Goal: Task Accomplishment & Management: Manage account settings

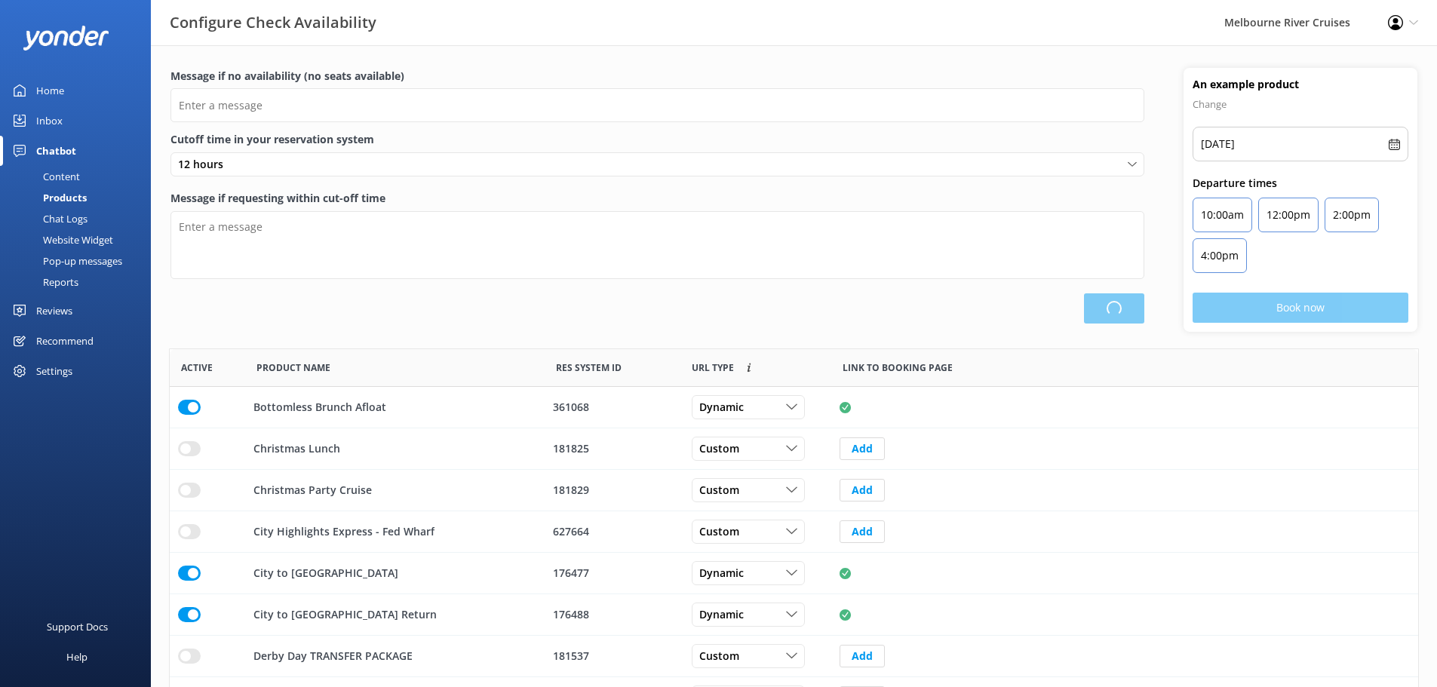
scroll to position [12, 12]
type input "There are no seats available, please check an alternative day"
type textarea "Our online booking system closes {hours} prior to departure. Please contact us …"
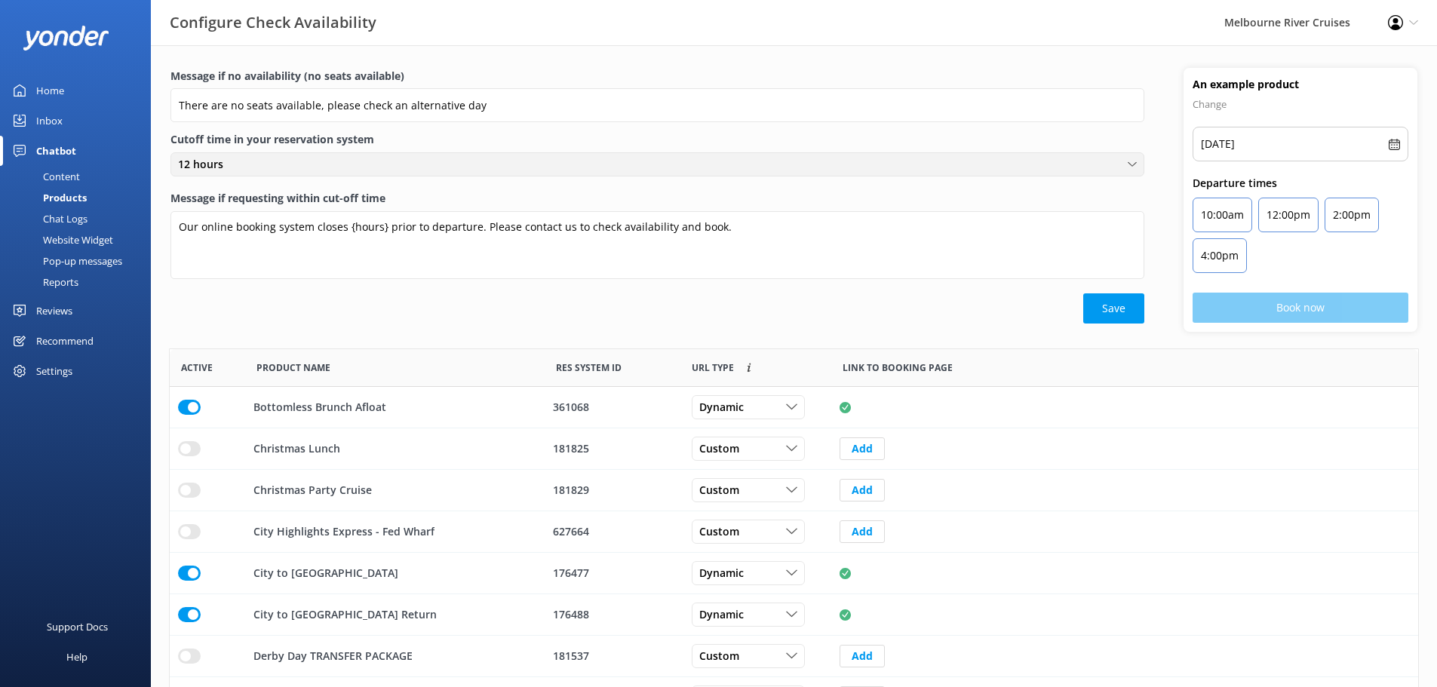
click at [328, 172] on div "12 hours" at bounding box center [657, 164] width 966 height 17
click at [546, 130] on div "Message if no availability (no seats available) There are no seats available, p…" at bounding box center [658, 99] width 974 height 63
click at [407, 151] on div "Message if no availability (no seats available) There are no seats available, p…" at bounding box center [658, 196] width 974 height 256
click at [407, 171] on div "12 hours" at bounding box center [657, 164] width 966 height 17
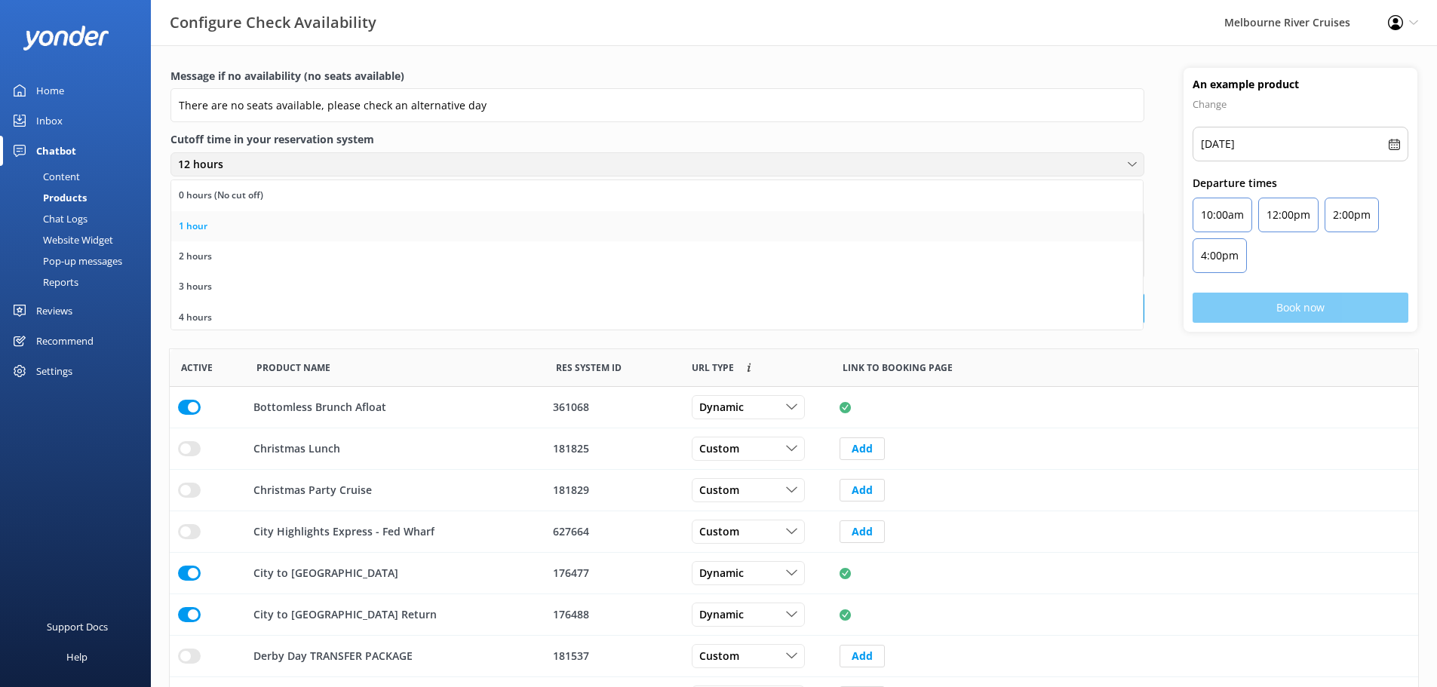
click at [366, 219] on link "1 hour" at bounding box center [657, 226] width 972 height 30
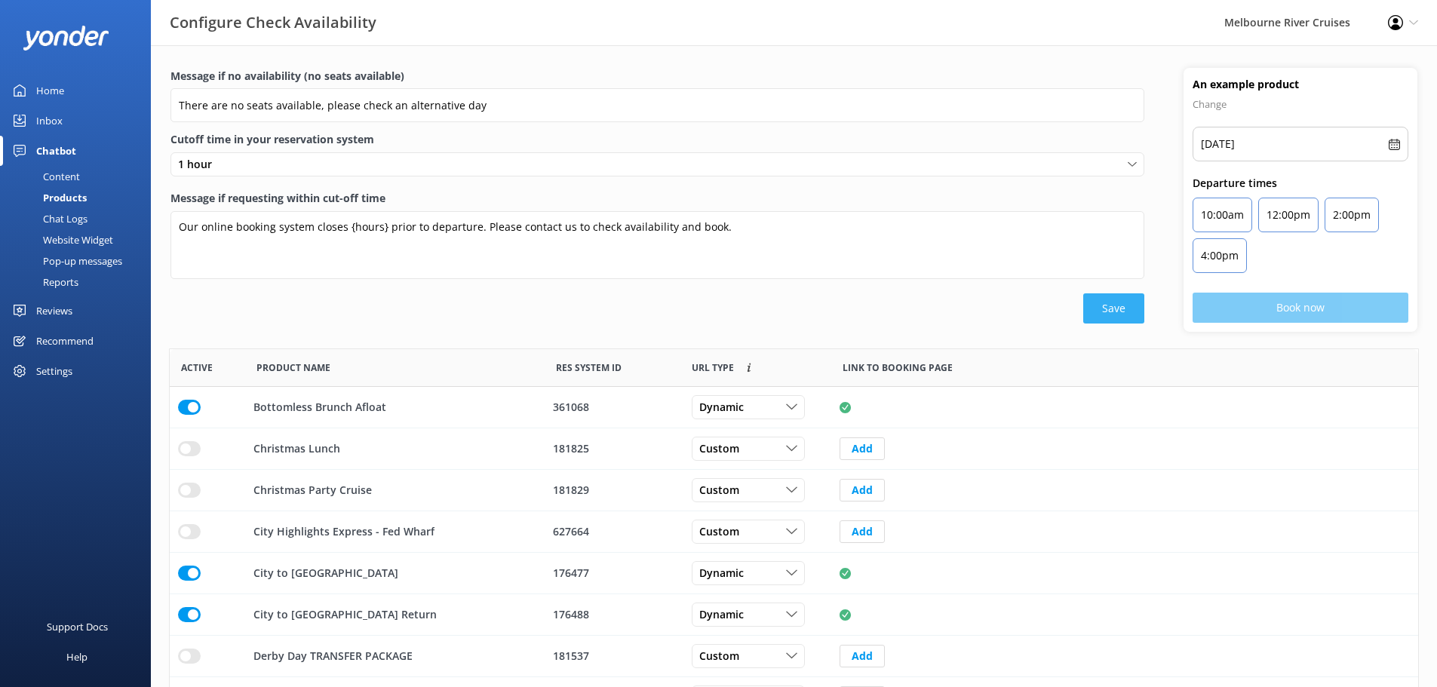
click at [1129, 320] on button "Save" at bounding box center [1113, 308] width 61 height 30
click at [1109, 315] on button "Save" at bounding box center [1113, 308] width 61 height 30
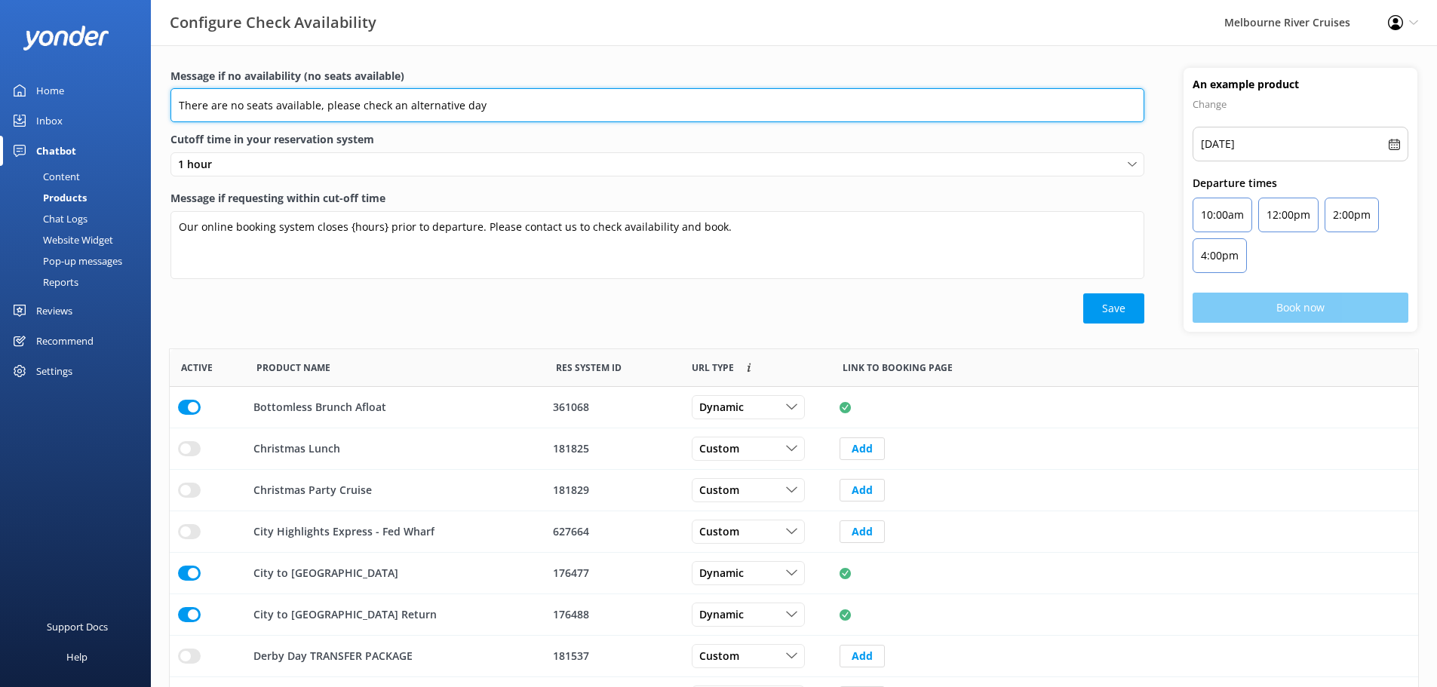
click at [560, 105] on input "There are no seats available, please check an alternative day" at bounding box center [658, 105] width 974 height 34
click at [511, 105] on input "There are no seats available, please check an alternative day" at bounding box center [658, 105] width 974 height 34
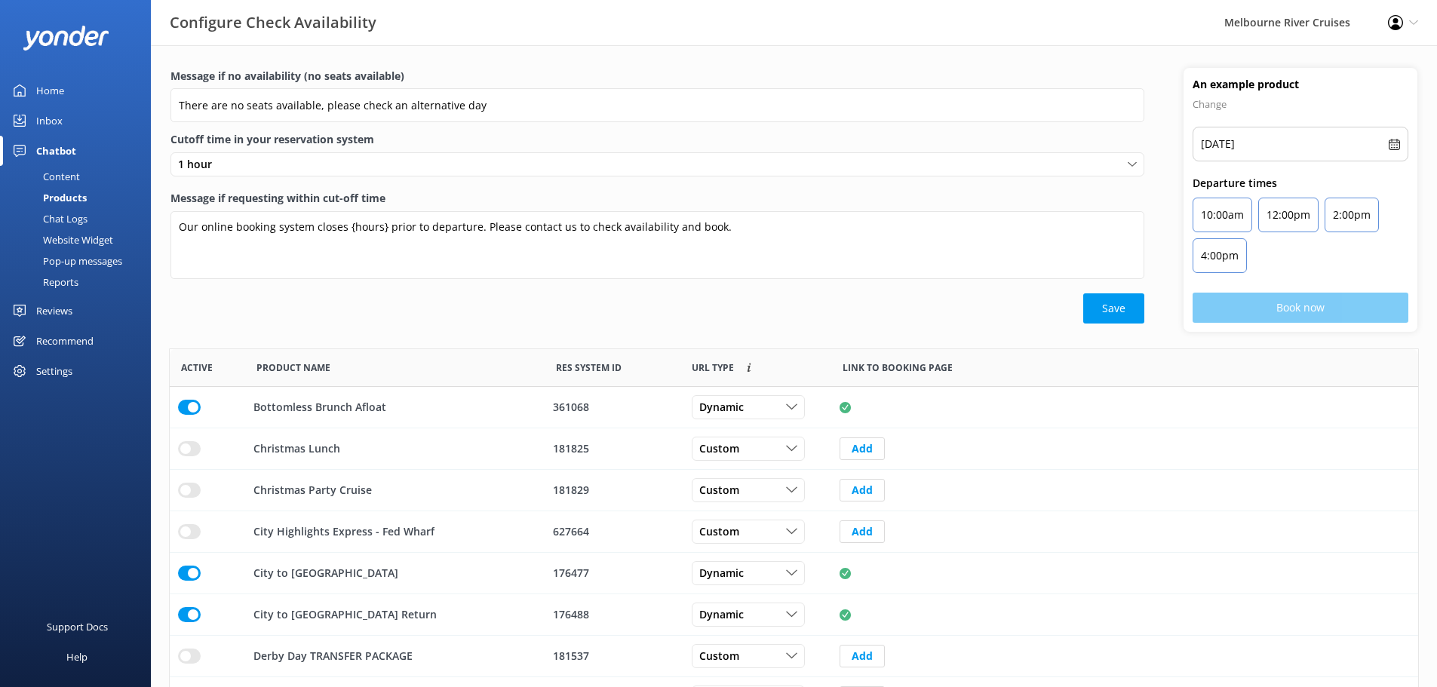
click at [504, 66] on div "Message if no availability (no seats available) There are no seats available, p…" at bounding box center [794, 450] width 1286 height 810
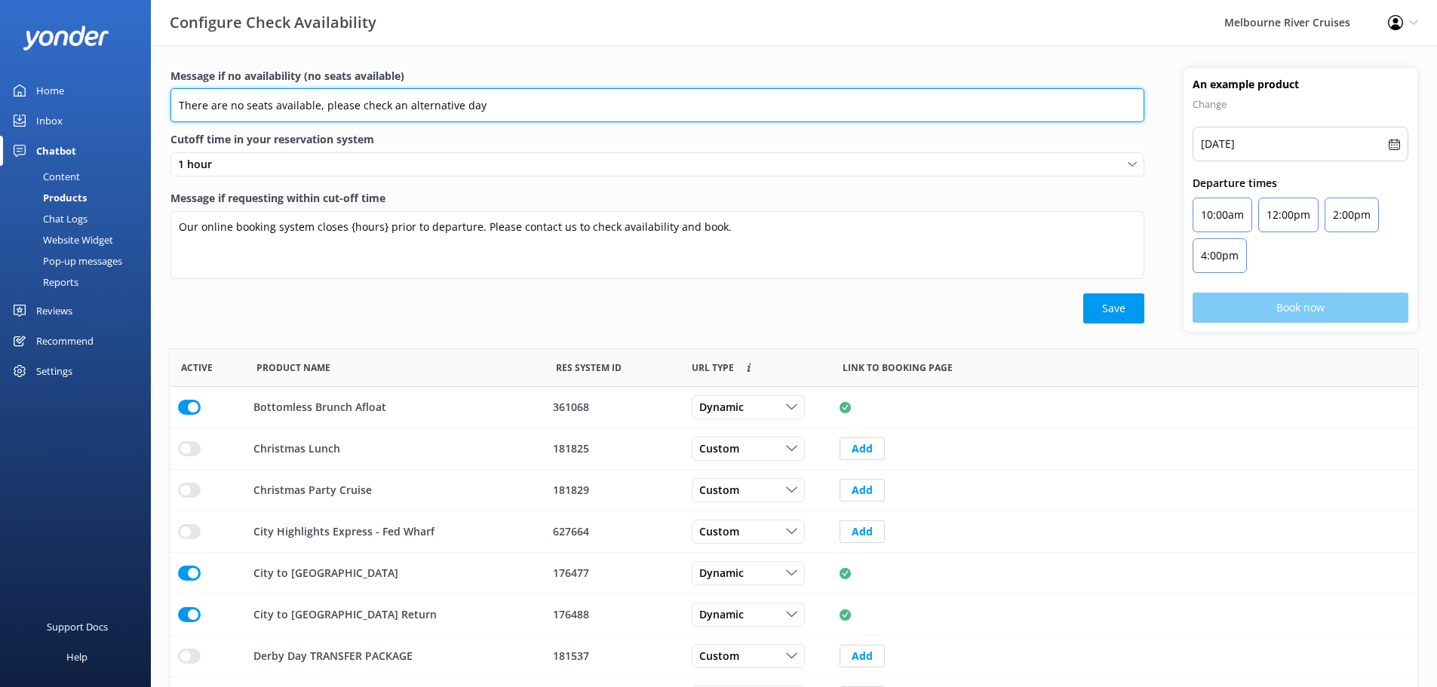
click at [515, 112] on input "There are no seats available, please check an alternative day" at bounding box center [658, 105] width 974 height 34
type input "There are no seats available, please check an alternative day."
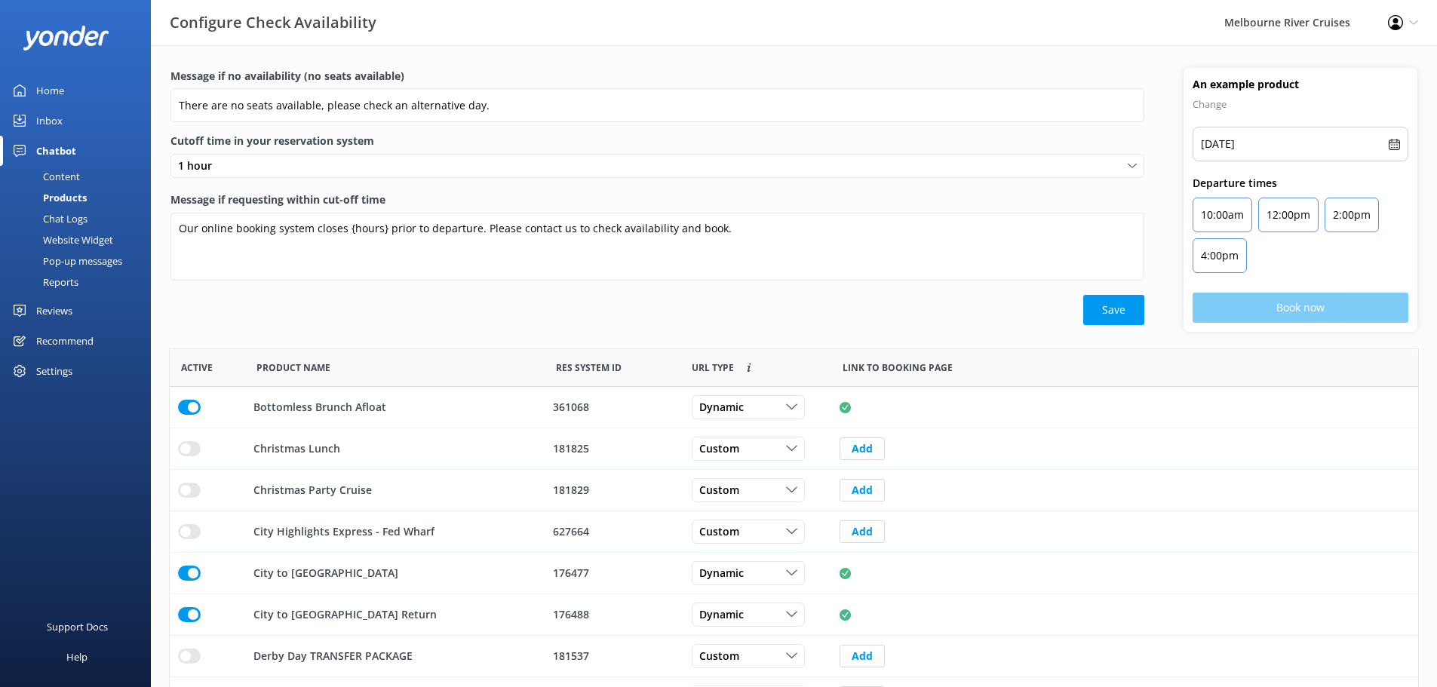
click at [527, 144] on label "Cutoff time in your reservation system" at bounding box center [658, 141] width 974 height 17
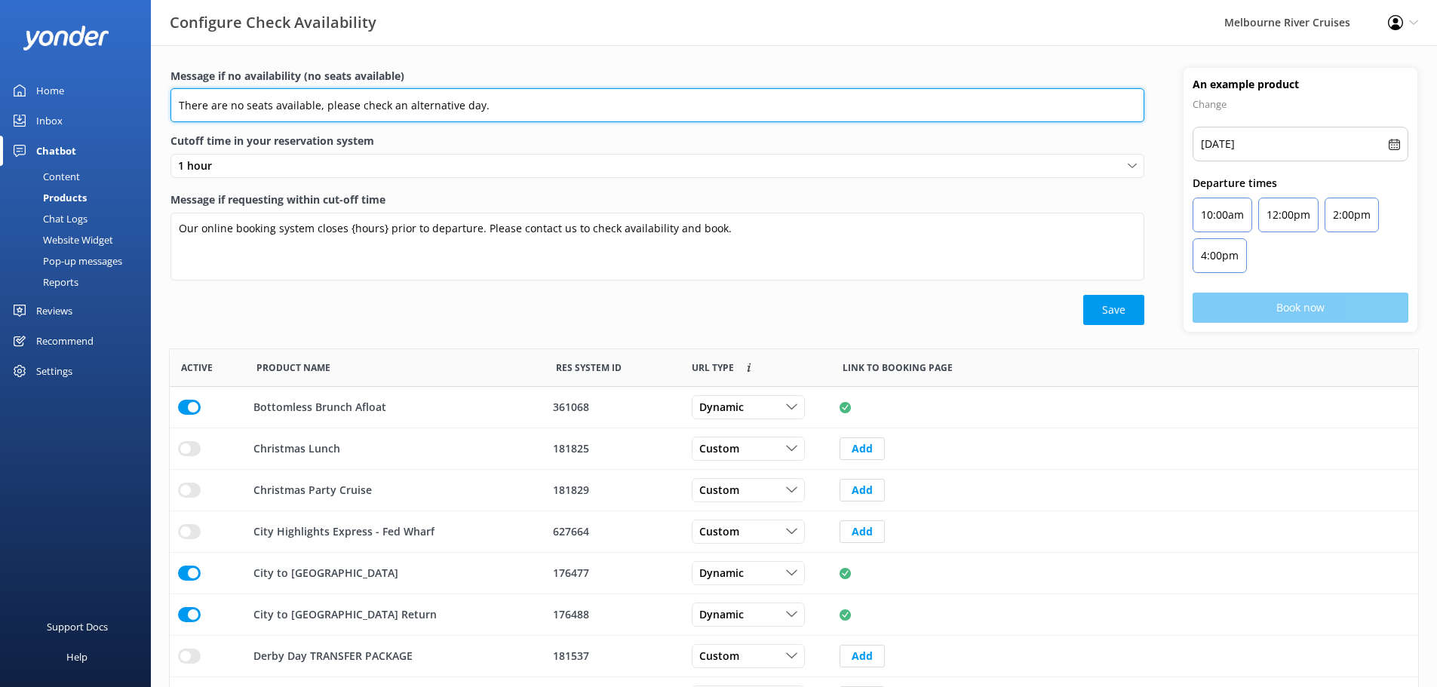
click at [500, 95] on input "There are no seats available, please check an alternative day." at bounding box center [658, 105] width 974 height 34
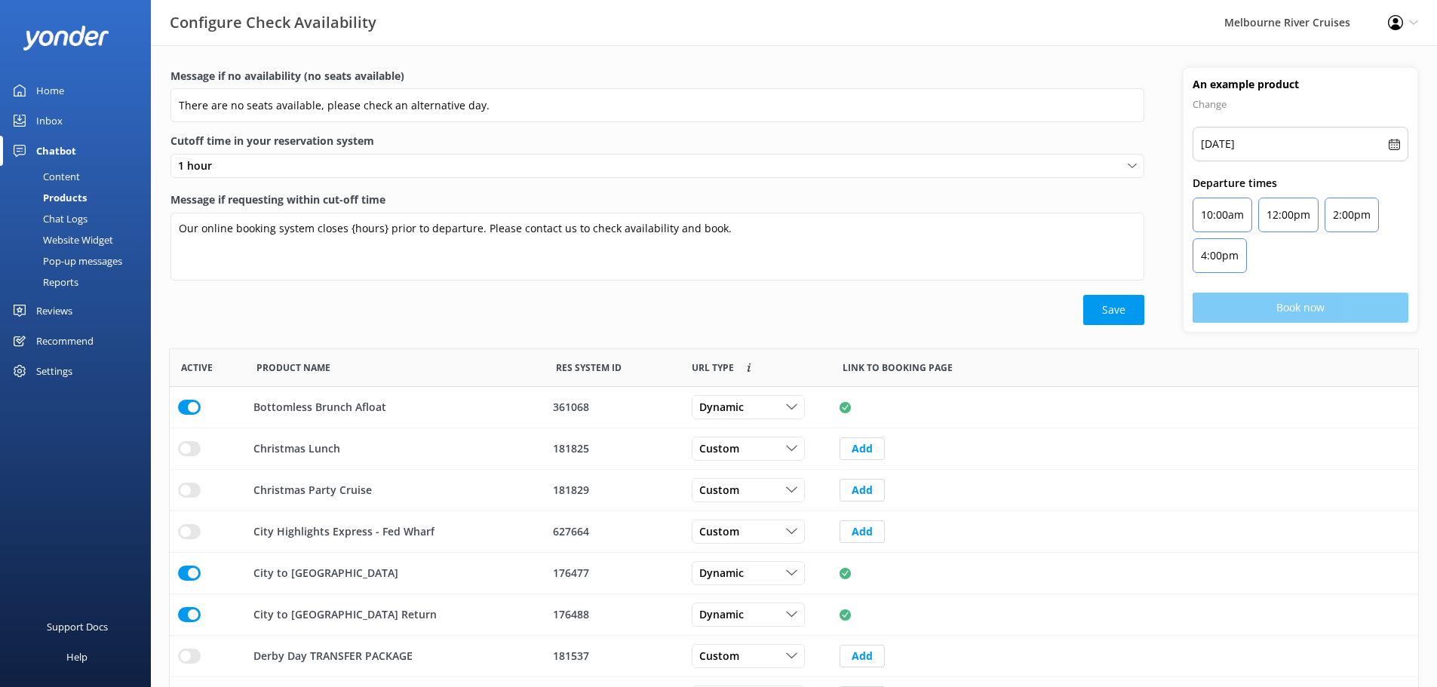
click at [564, 138] on label "Cutoff time in your reservation system" at bounding box center [658, 141] width 974 height 17
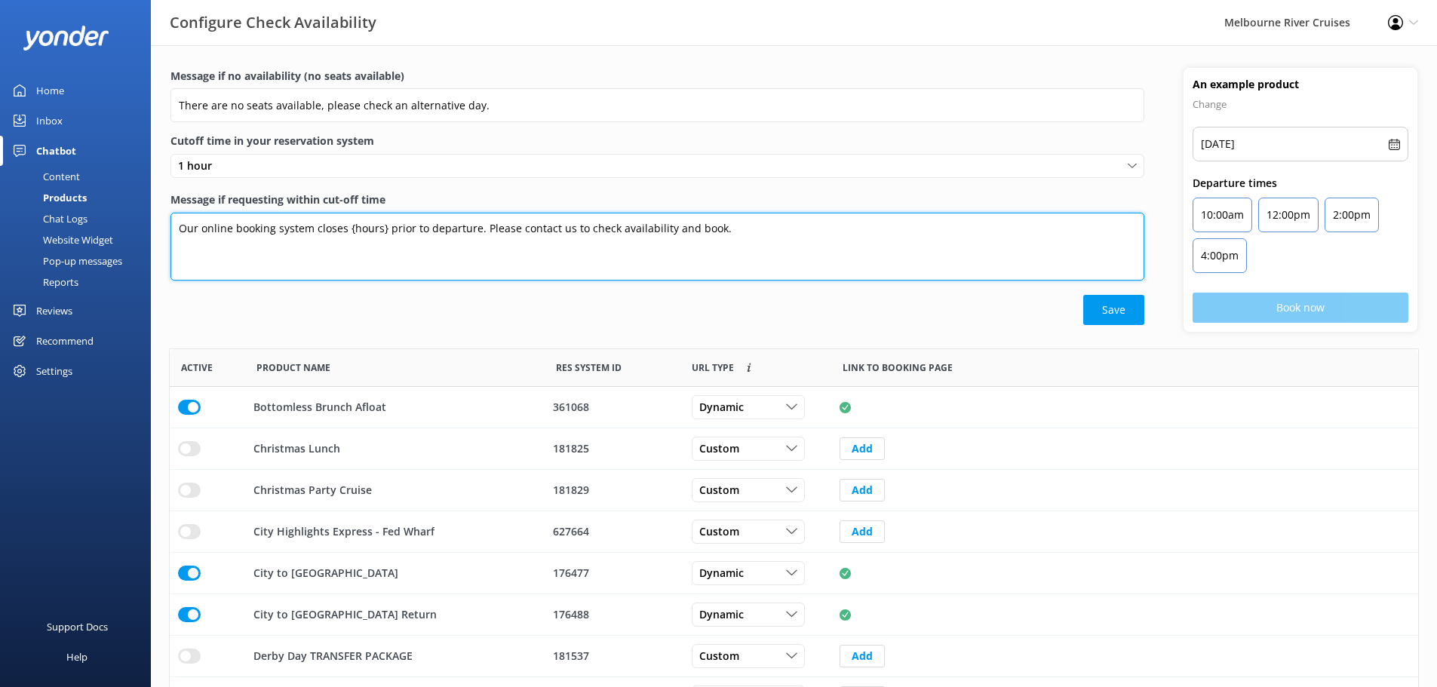
click at [385, 229] on textarea "Our online booking system closes {hours} prior to departure. Please contact us …" at bounding box center [658, 247] width 974 height 68
drag, startPoint x: 384, startPoint y: 229, endPoint x: 350, endPoint y: 229, distance: 34.0
click at [350, 229] on textarea "Our online booking system closes {hours} prior to departure. Please contact us …" at bounding box center [658, 247] width 974 height 68
drag, startPoint x: 490, startPoint y: 232, endPoint x: 499, endPoint y: 238, distance: 10.5
click at [492, 233] on textarea "Our online booking system closes 30 minutes prior to departure. Please contact …" at bounding box center [658, 247] width 974 height 68
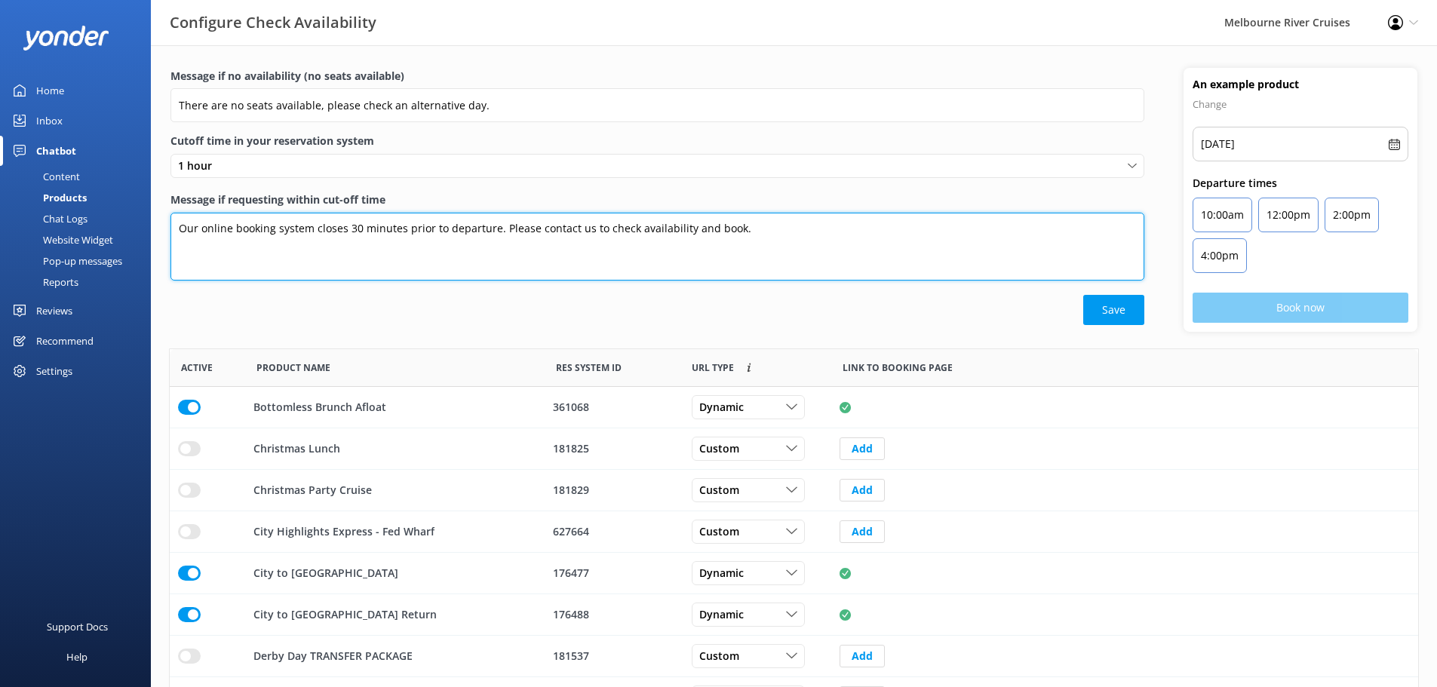
click at [495, 227] on textarea "Our online booking system closes 30 minutes prior to departure. Please contact …" at bounding box center [658, 247] width 974 height 68
click at [616, 234] on textarea "Our online booking system closes 30 minutes prior to departure for Sightseeing …" at bounding box center [658, 247] width 974 height 68
click at [429, 231] on textarea "Our online booking system closes 30 minutes prior to departure for Sightseeing …" at bounding box center [658, 247] width 974 height 68
click at [605, 227] on textarea "Our online booking system closes 30 minutes before departure for Sightseeing Cr…" at bounding box center [658, 247] width 974 height 68
drag, startPoint x: 607, startPoint y: 232, endPoint x: 609, endPoint y: 244, distance: 13.0
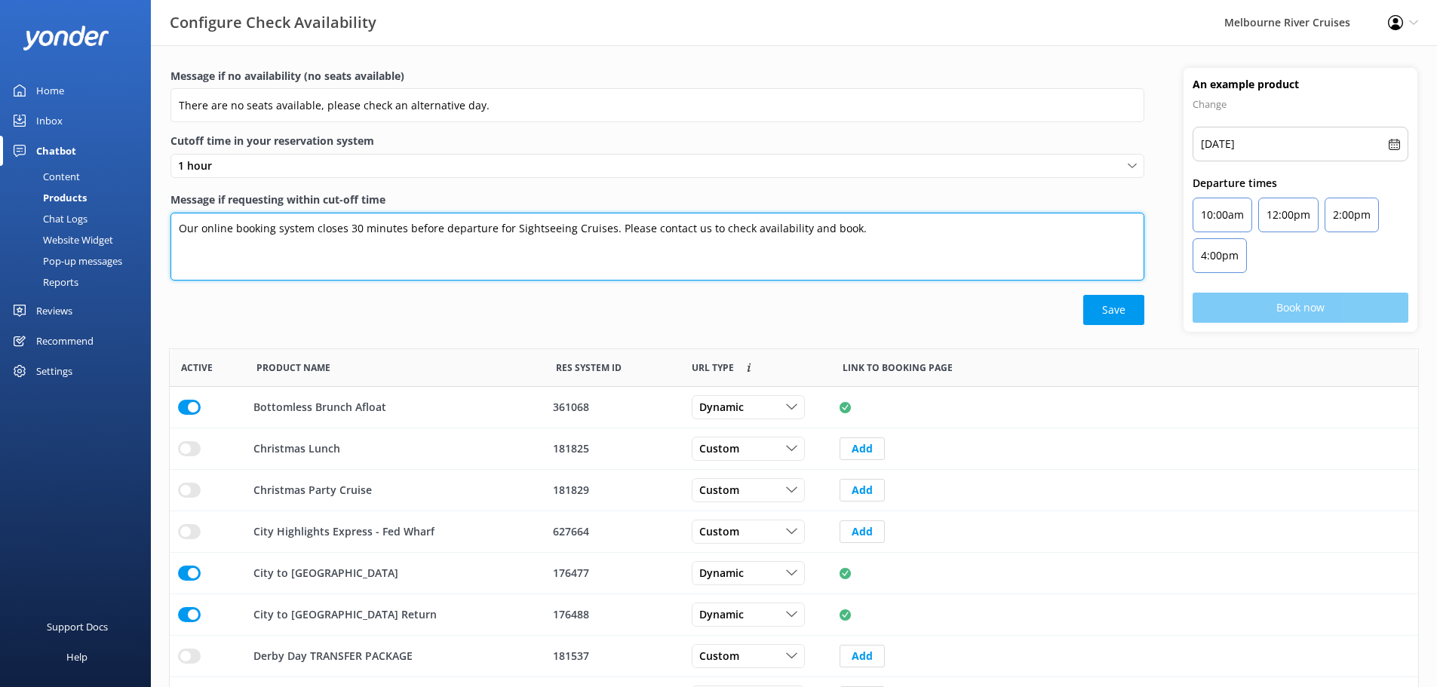
click at [607, 232] on textarea "Our online booking system closes 30 minutes before departure for Sightseeing Cr…" at bounding box center [658, 247] width 974 height 68
click at [613, 225] on textarea "Our online booking system closes 30 minutes before departure for Sightseeing Cr…" at bounding box center [658, 247] width 974 height 68
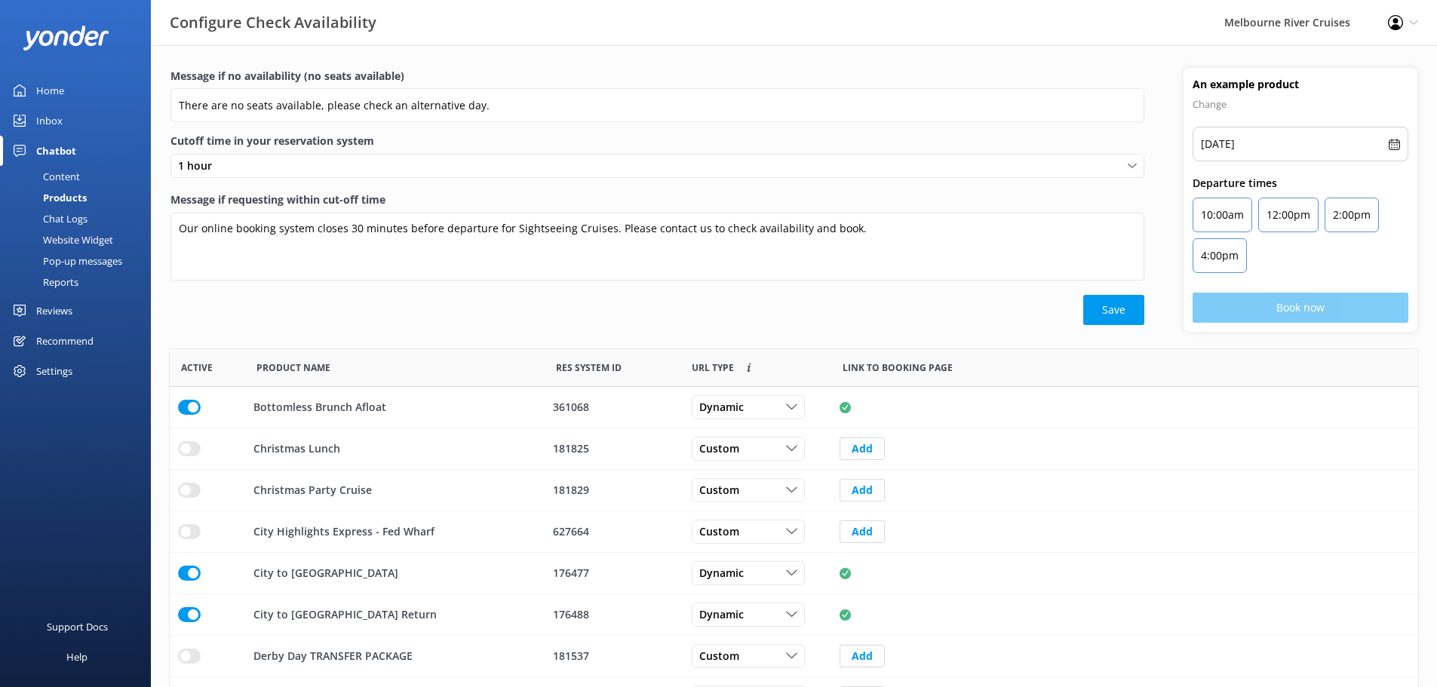
drag, startPoint x: 1104, startPoint y: 306, endPoint x: 988, endPoint y: 318, distance: 116.9
click at [1102, 306] on button "Save" at bounding box center [1113, 310] width 61 height 30
click at [502, 169] on div "1 hour" at bounding box center [657, 166] width 966 height 17
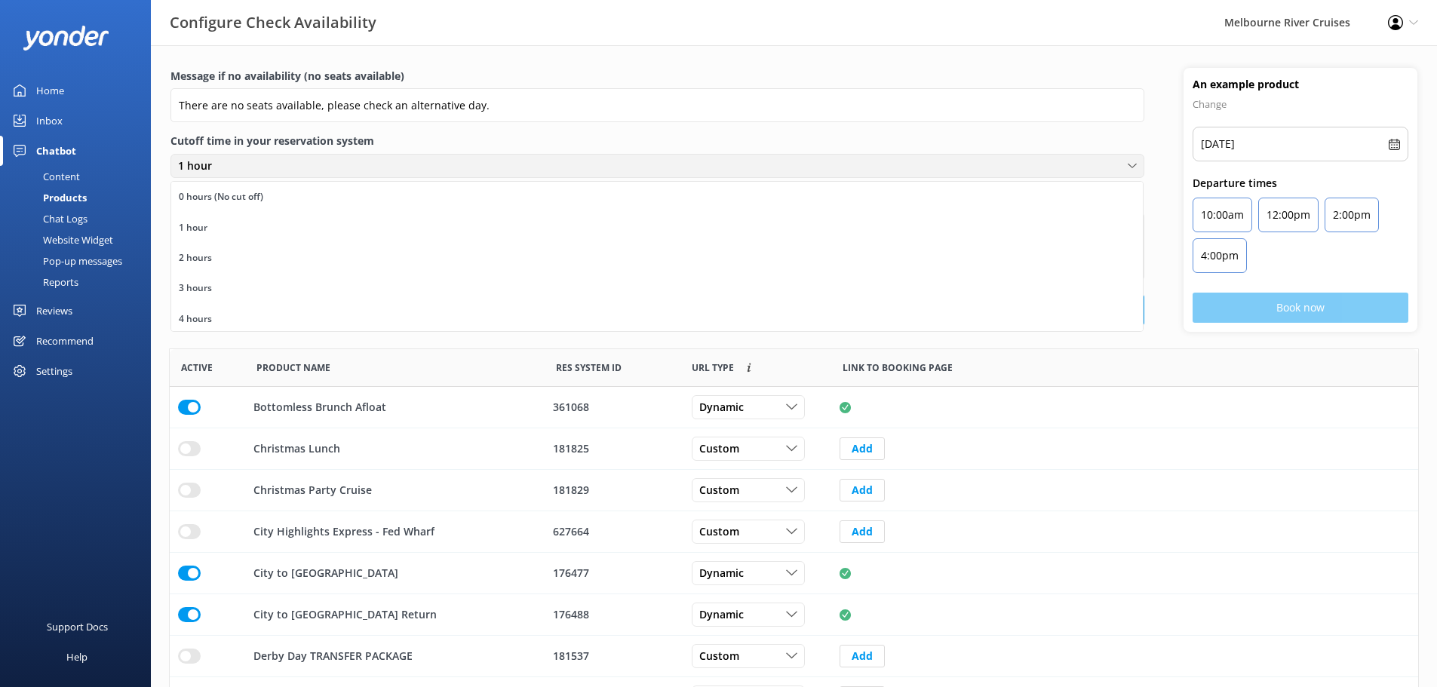
click at [502, 169] on div "1 hour" at bounding box center [657, 166] width 966 height 17
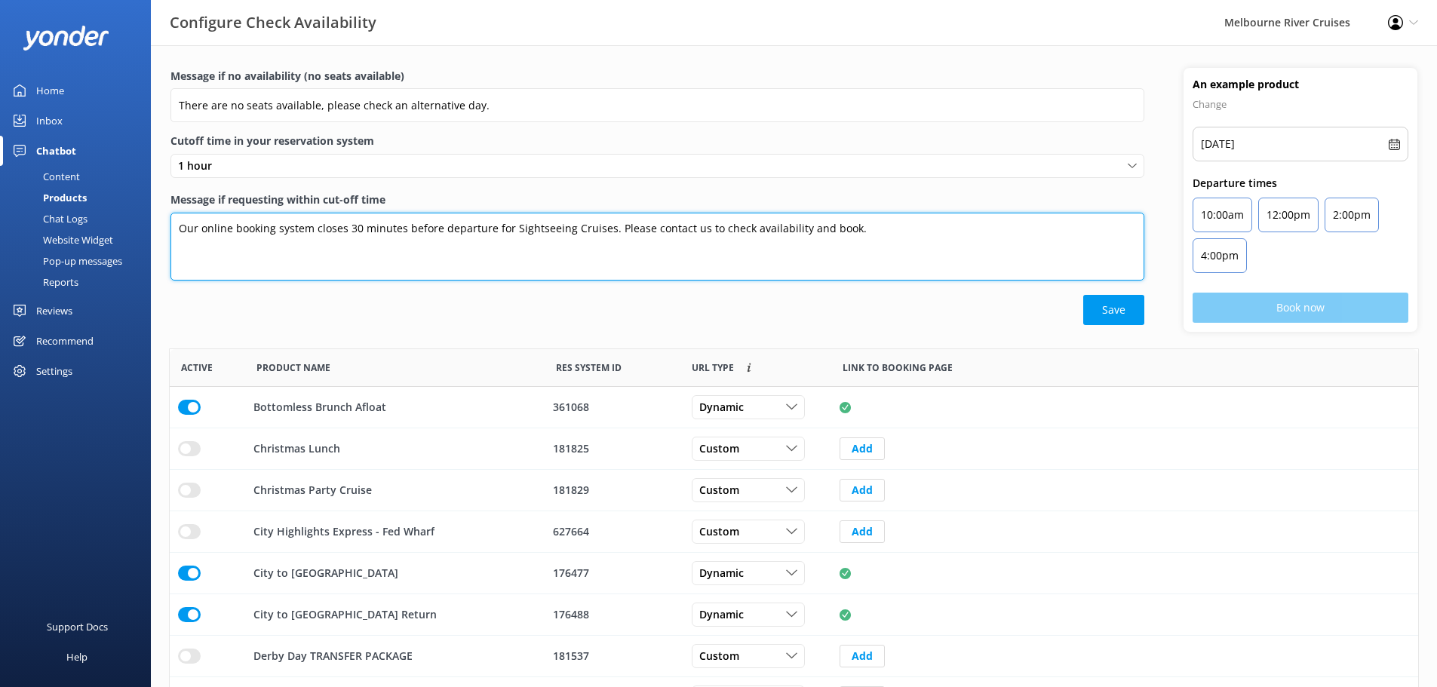
click at [868, 231] on textarea "Our online booking system closes 30 minutes before departure for Sightseeing Cr…" at bounding box center [658, 247] width 974 height 68
click at [611, 225] on textarea "Our online booking system closes 30 minutes before departure for Sightseeing Cr…" at bounding box center [658, 247] width 974 height 68
click at [1089, 229] on textarea "Our online booking system closes 30 minutes before departure for Sightseeing Cr…" at bounding box center [658, 247] width 974 height 68
type textarea "Our online booking system closes 30 minutes before departure for Sightseeing Cr…"
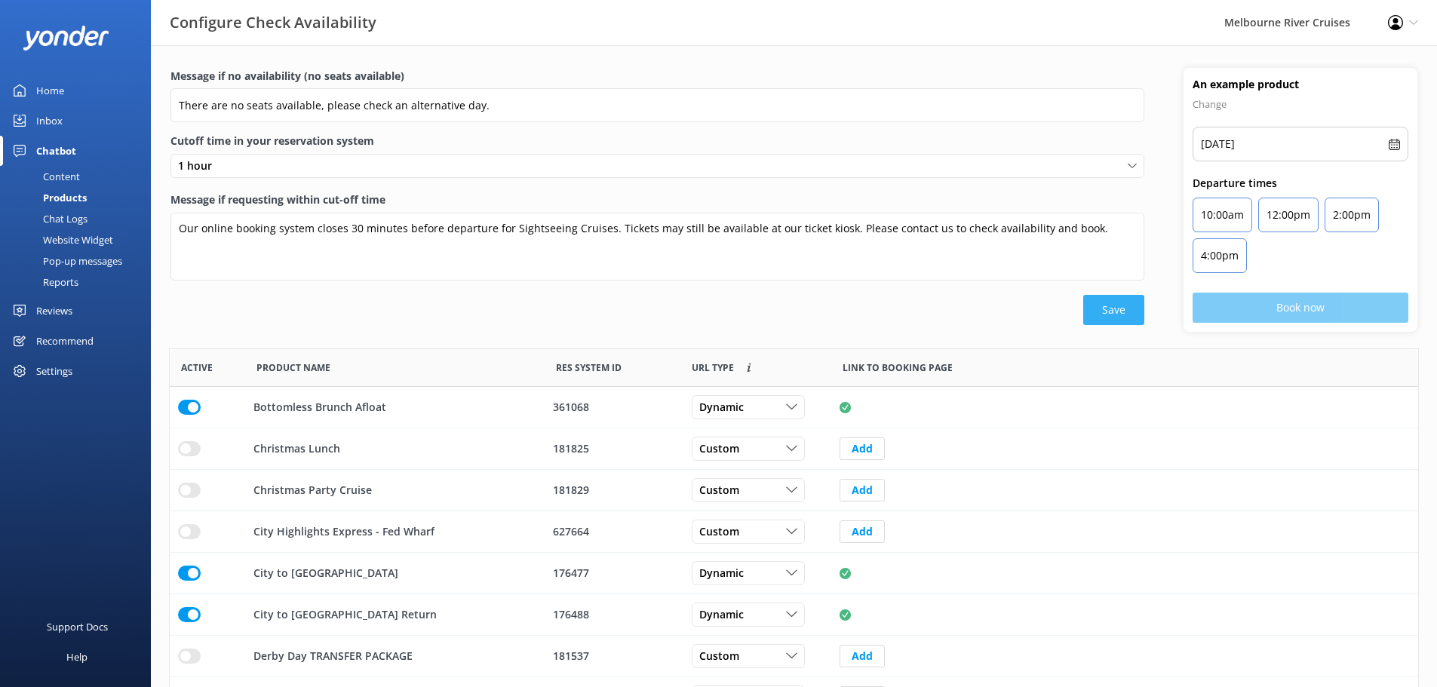
click at [1114, 311] on button "Save" at bounding box center [1113, 310] width 61 height 30
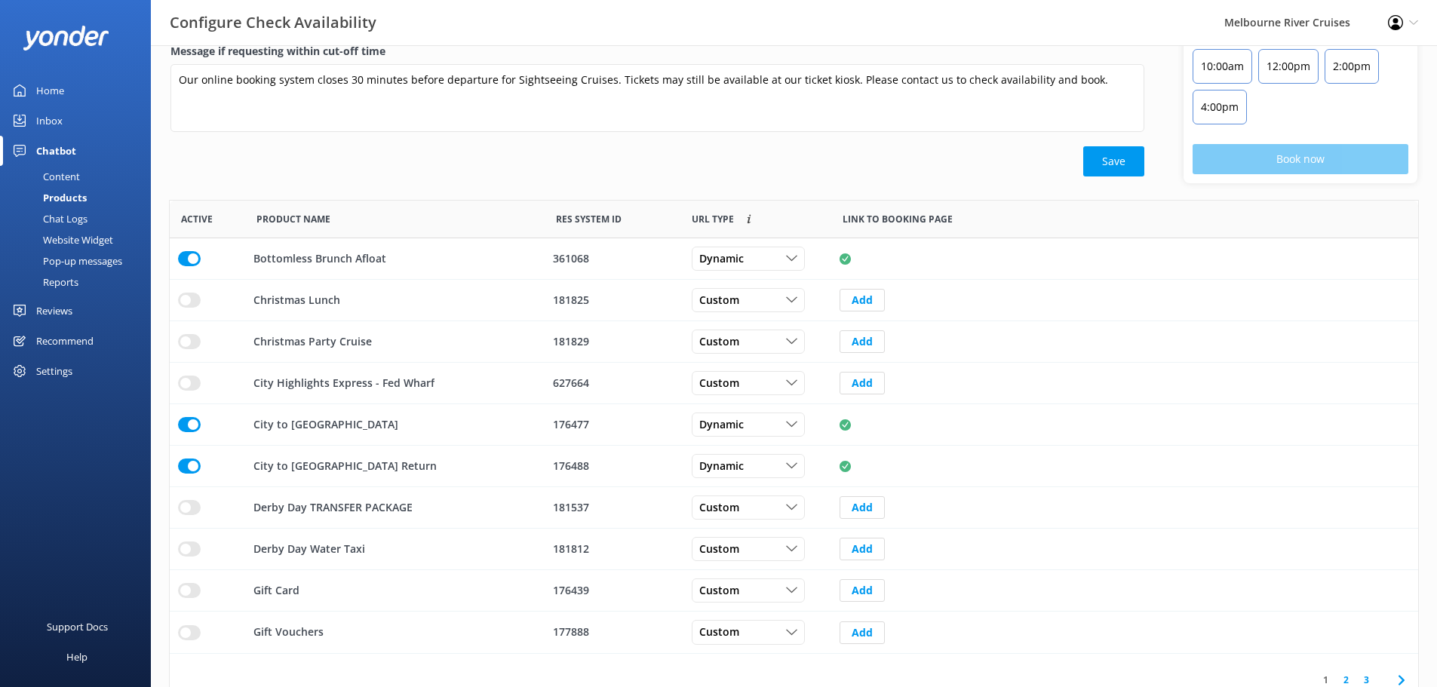
scroll to position [151, 0]
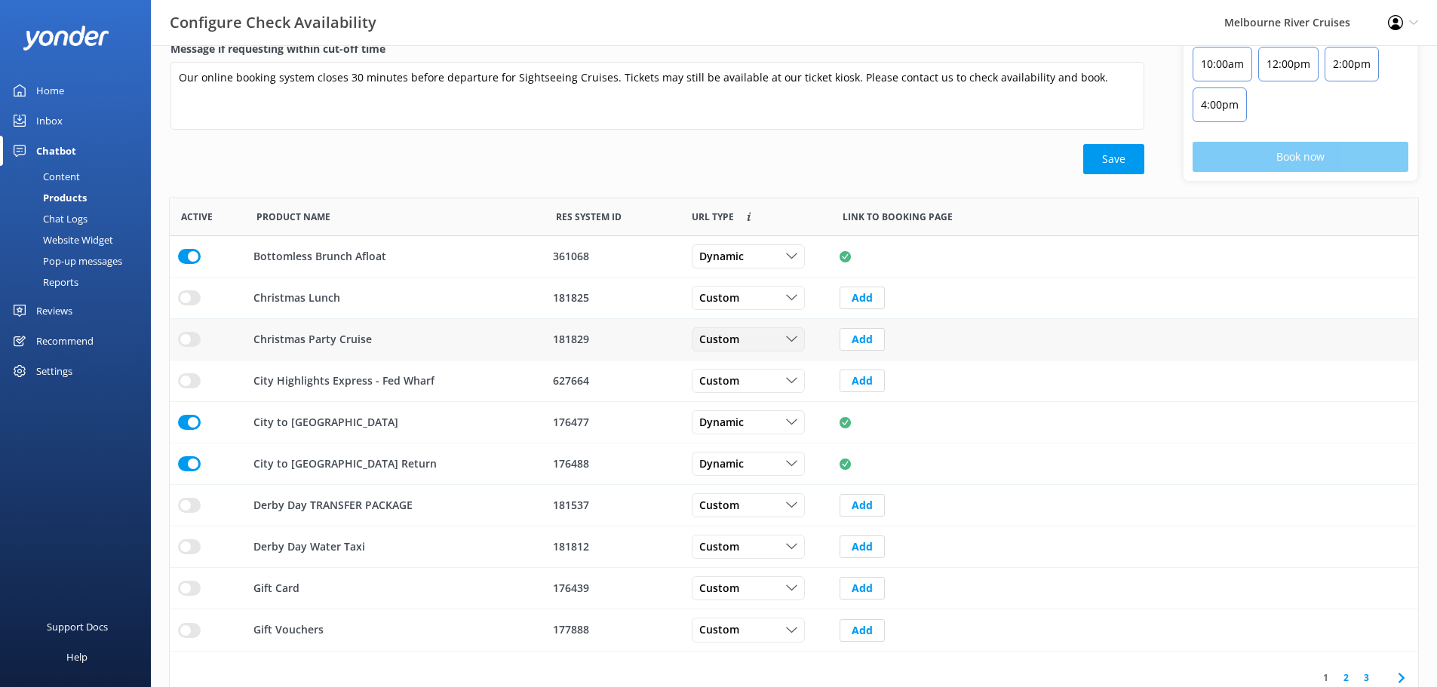
click at [788, 336] on icon "row" at bounding box center [791, 339] width 11 height 11
click at [789, 340] on div "Custom" at bounding box center [749, 339] width 106 height 17
click at [789, 341] on icon "row" at bounding box center [791, 339] width 11 height 11
click at [865, 338] on button "Add" at bounding box center [862, 339] width 45 height 23
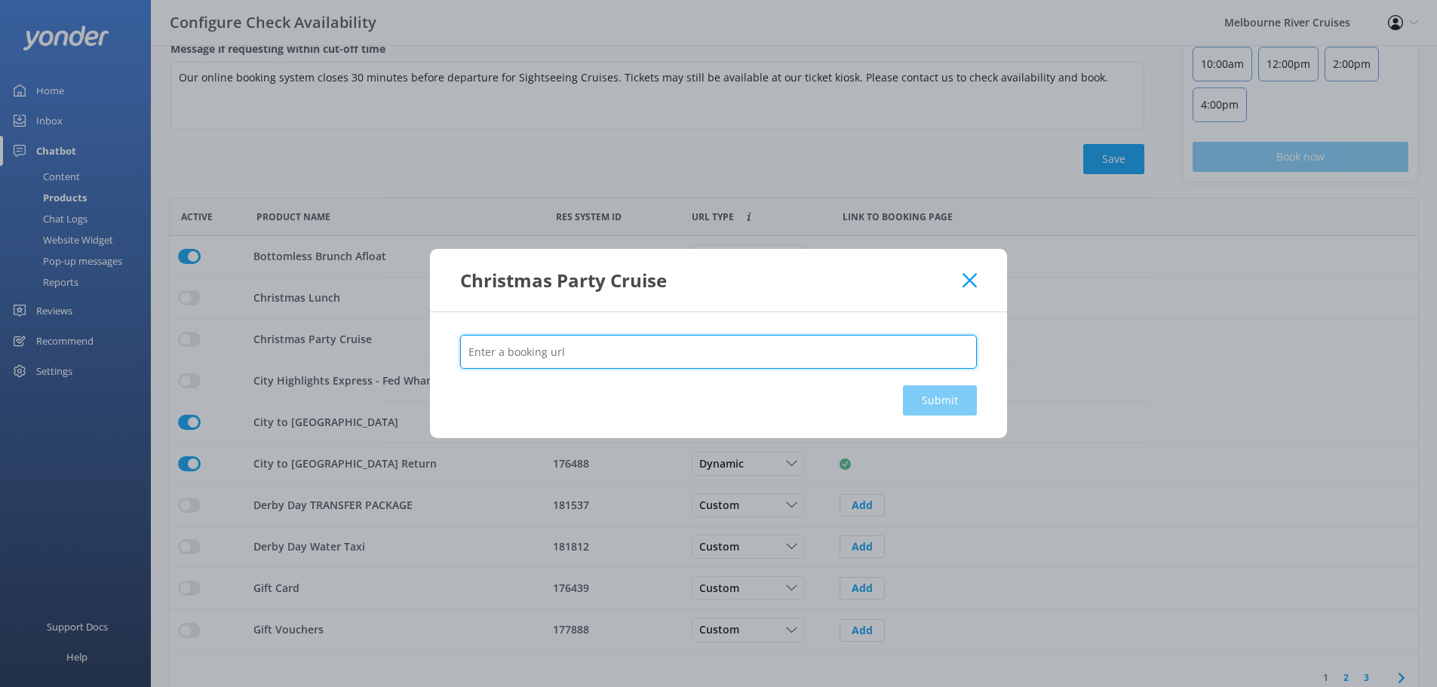
click at [876, 364] on input "text" at bounding box center [718, 352] width 517 height 34
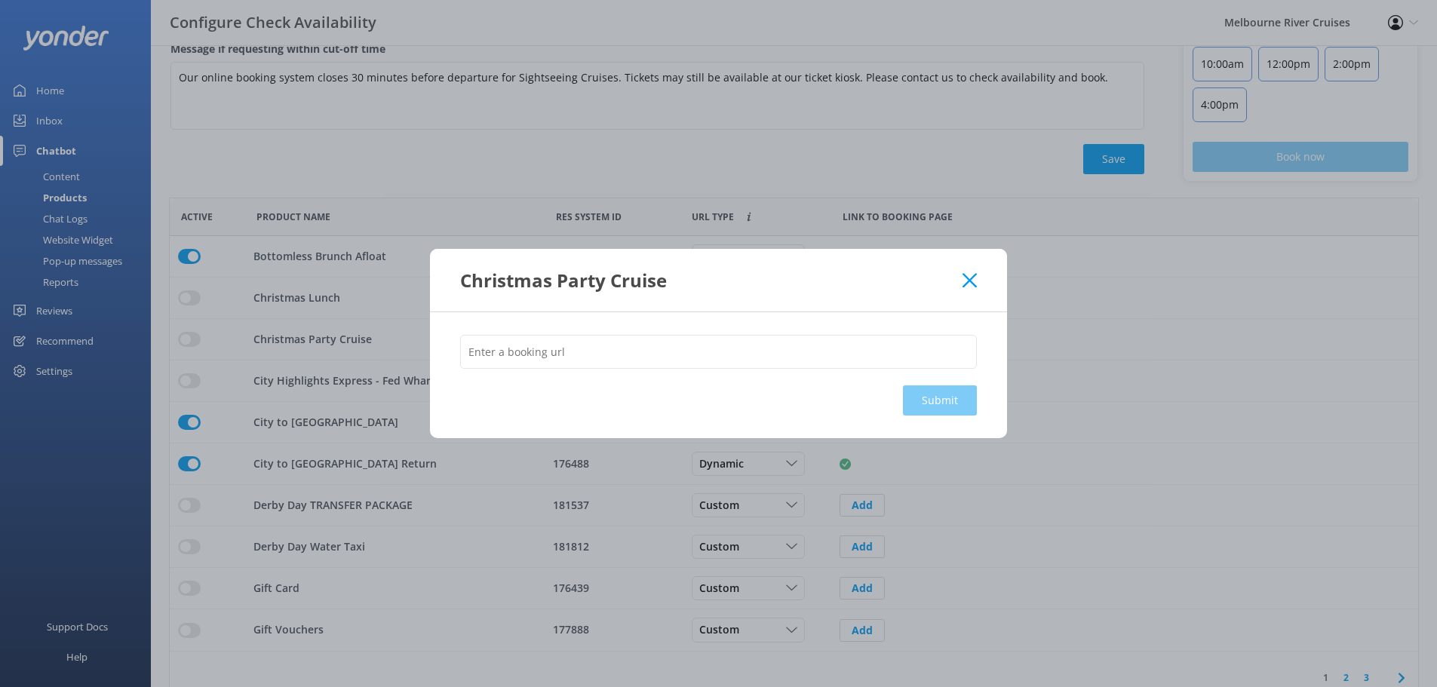
click at [969, 273] on icon at bounding box center [970, 280] width 14 height 15
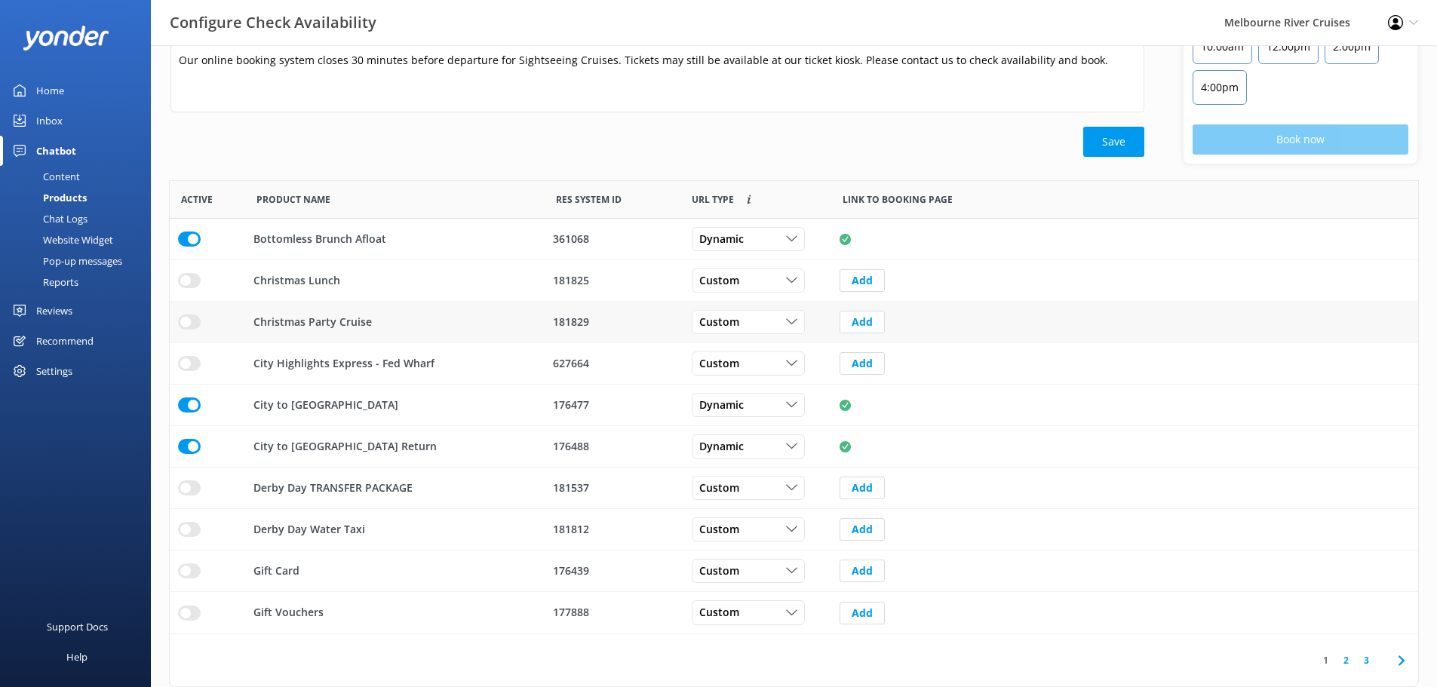
scroll to position [93, 0]
